Goal: Find specific page/section: Find specific page/section

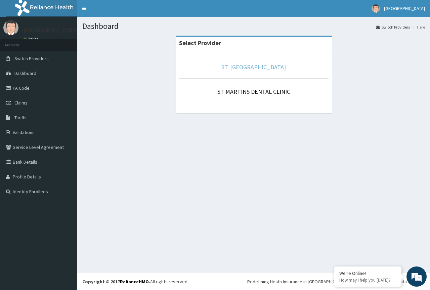
click at [258, 67] on link "ST. [GEOGRAPHIC_DATA]" at bounding box center [254, 67] width 65 height 8
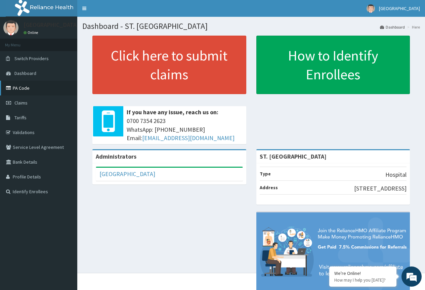
click at [28, 87] on link "PA Code" at bounding box center [38, 88] width 77 height 15
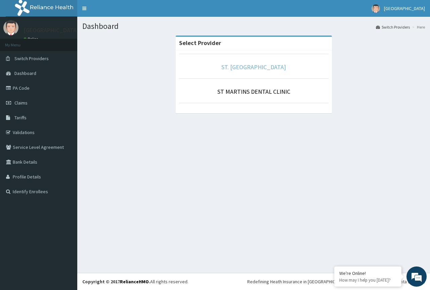
click at [252, 67] on link "ST. [GEOGRAPHIC_DATA]" at bounding box center [254, 67] width 65 height 8
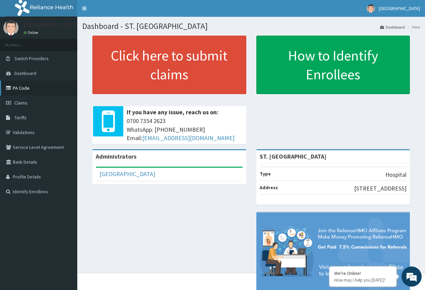
click at [29, 90] on link "PA Code" at bounding box center [38, 88] width 77 height 15
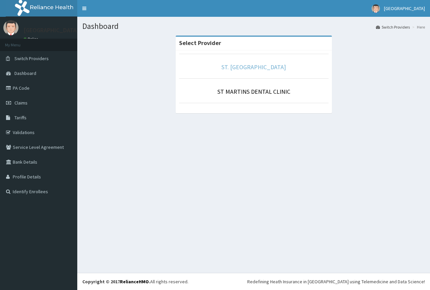
click at [235, 68] on link "ST. [GEOGRAPHIC_DATA]" at bounding box center [254, 67] width 65 height 8
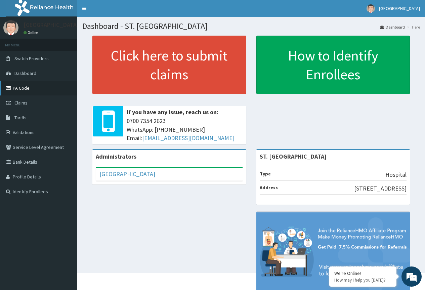
click at [28, 87] on link "PA Code" at bounding box center [38, 88] width 77 height 15
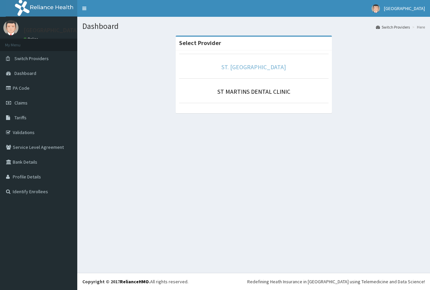
click at [262, 67] on link "ST. [GEOGRAPHIC_DATA]" at bounding box center [254, 67] width 65 height 8
click at [247, 67] on link "ST. [GEOGRAPHIC_DATA]" at bounding box center [254, 67] width 65 height 8
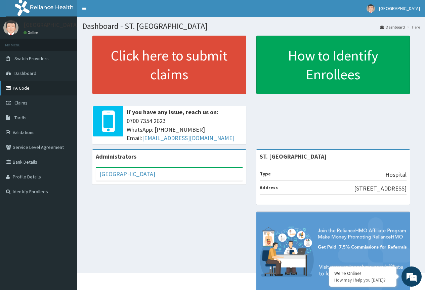
click at [21, 89] on link "PA Code" at bounding box center [38, 88] width 77 height 15
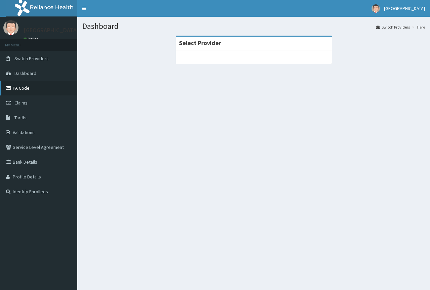
click at [30, 87] on link "PA Code" at bounding box center [38, 88] width 77 height 15
